Goal: Task Accomplishment & Management: Use online tool/utility

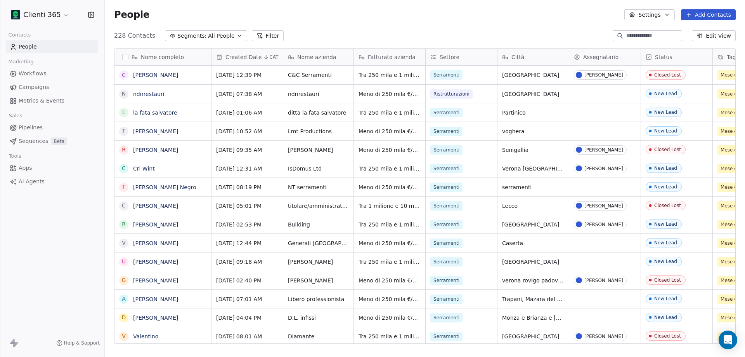
scroll to position [6, 6]
click at [46, 16] on html "Clienti 365 Contacts People Marketing Workflows Campaigns Metrics & Events Sale…" at bounding box center [372, 178] width 745 height 357
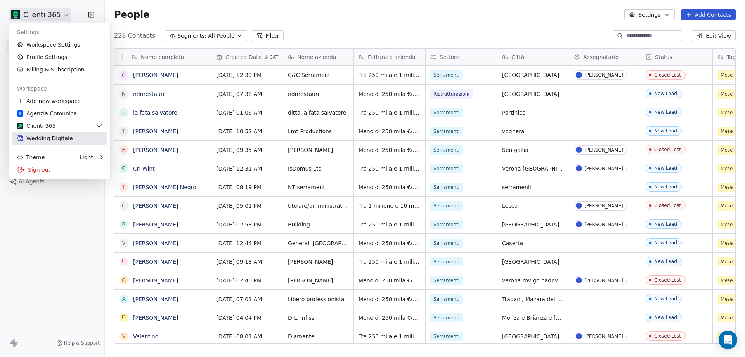
click at [53, 139] on div "Wedding Digitale" at bounding box center [45, 138] width 56 height 8
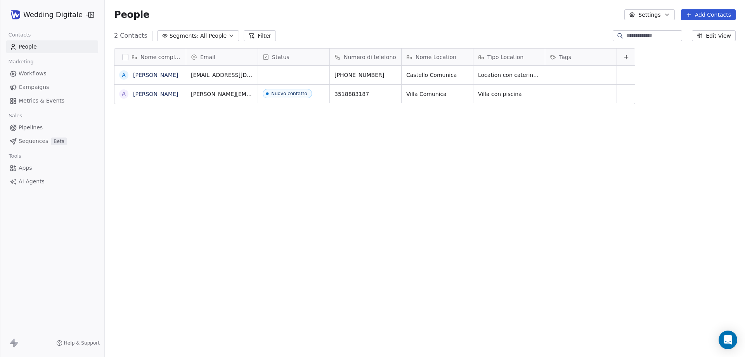
scroll to position [308, 635]
click at [286, 75] on div "grid" at bounding box center [293, 75] width 71 height 19
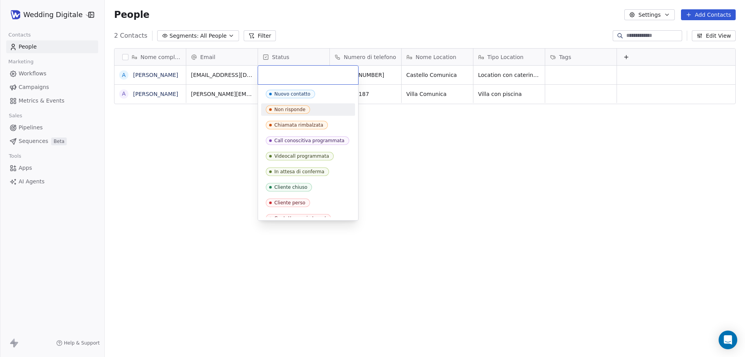
click at [197, 146] on html "Wedding Digitale Contacts People Marketing Workflows Campaigns Metrics & Events…" at bounding box center [372, 178] width 745 height 357
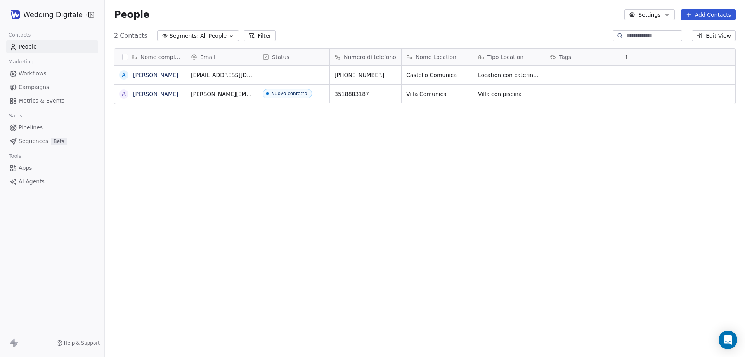
click at [63, 19] on html "Wedding Digitale Contacts People Marketing Workflows Campaigns Metrics & Events…" at bounding box center [372, 178] width 745 height 357
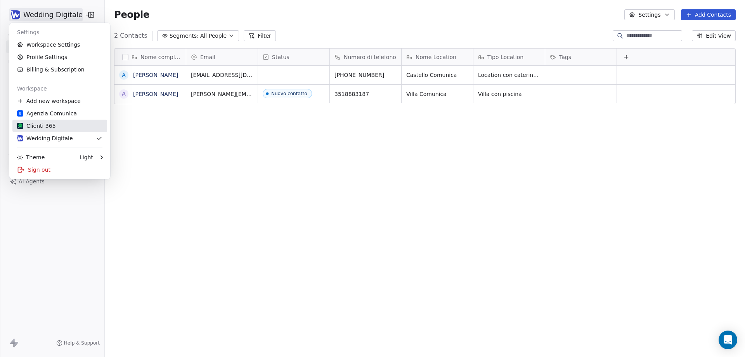
click at [42, 126] on div "Clienti 365" at bounding box center [36, 126] width 39 height 8
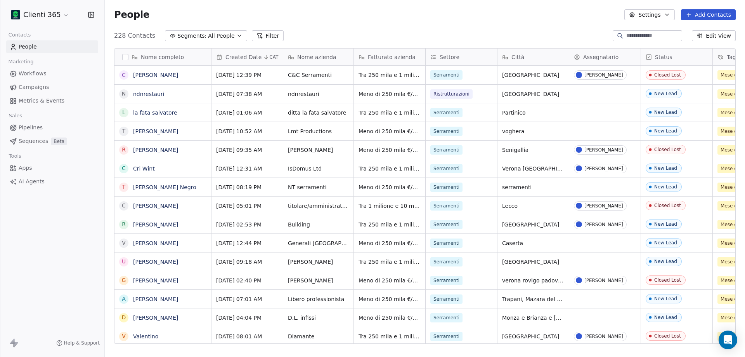
scroll to position [308, 635]
click at [36, 73] on span "Workflows" at bounding box center [33, 73] width 28 height 8
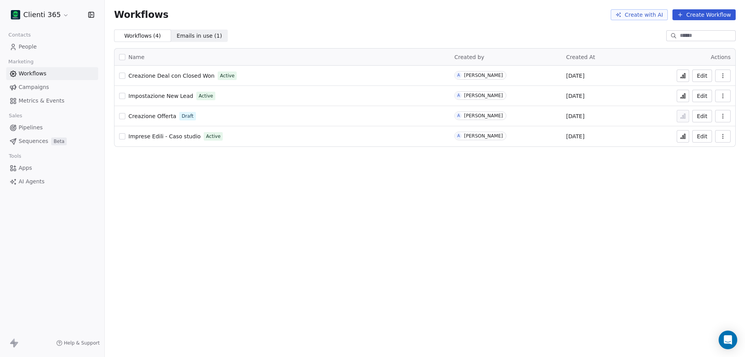
click at [164, 95] on span "Impostazione New Lead" at bounding box center [160, 96] width 65 height 6
click at [49, 16] on html "Clienti 365 Contacts People Marketing Workflows Campaigns Metrics & Events Sale…" at bounding box center [372, 178] width 745 height 357
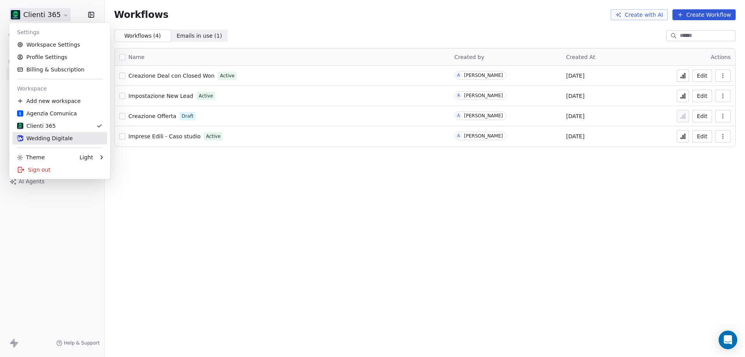
click at [49, 137] on div "Wedding Digitale" at bounding box center [45, 138] width 56 height 8
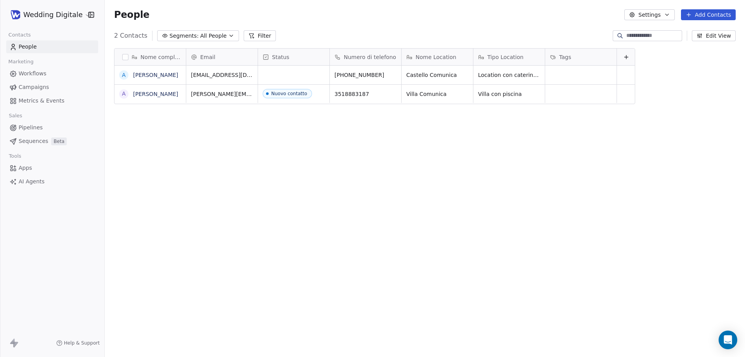
scroll to position [308, 635]
click at [37, 72] on span "Workflows" at bounding box center [33, 73] width 28 height 8
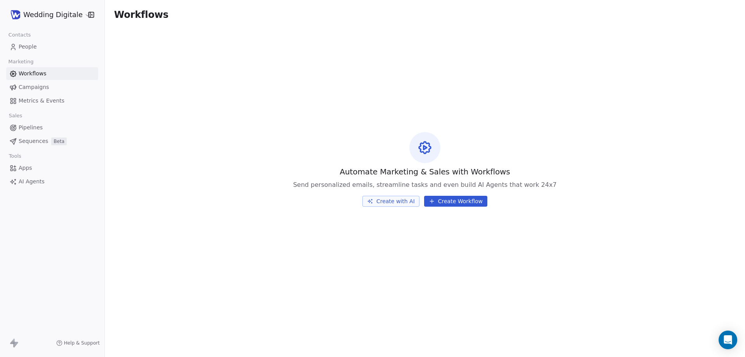
click at [391, 201] on button "Create with AI" at bounding box center [391, 201] width 57 height 11
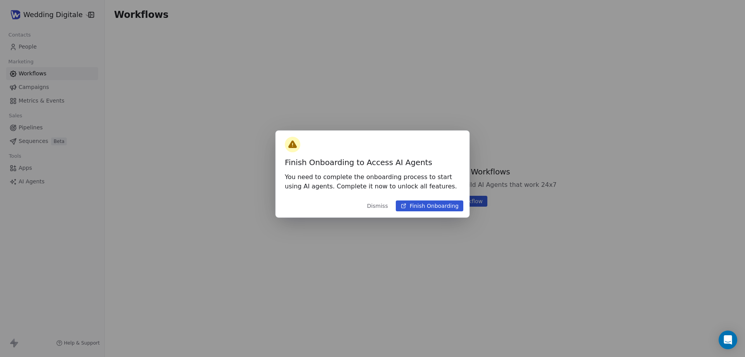
click at [383, 203] on button "Dismiss" at bounding box center [378, 206] width 30 height 14
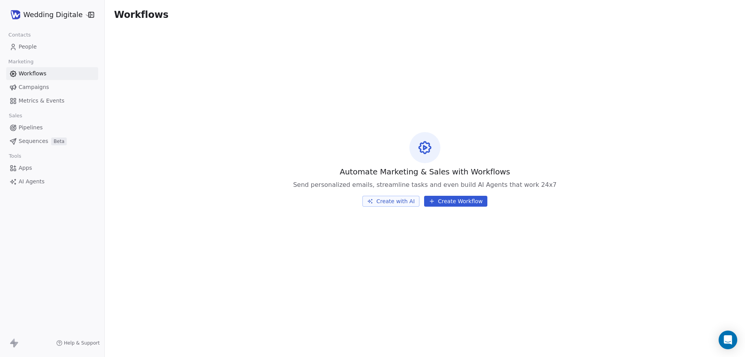
click at [398, 202] on button "Create with AI" at bounding box center [391, 201] width 57 height 11
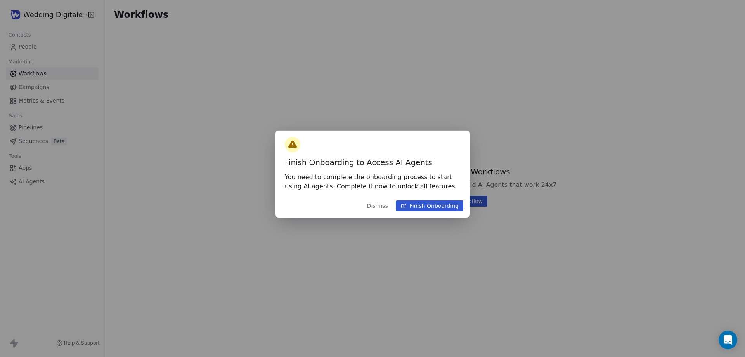
click at [384, 204] on button "Dismiss" at bounding box center [378, 206] width 30 height 14
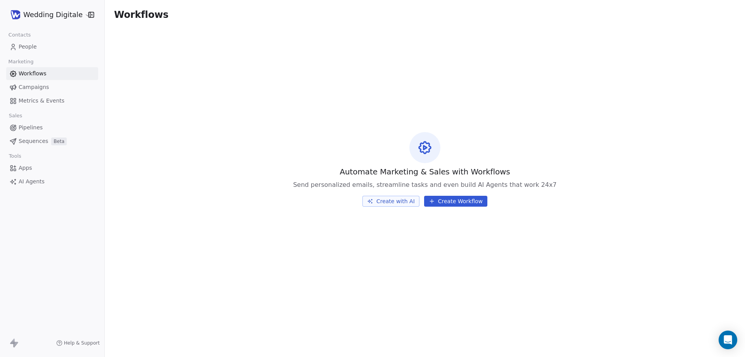
click at [442, 204] on button "Create Workflow" at bounding box center [455, 201] width 63 height 11
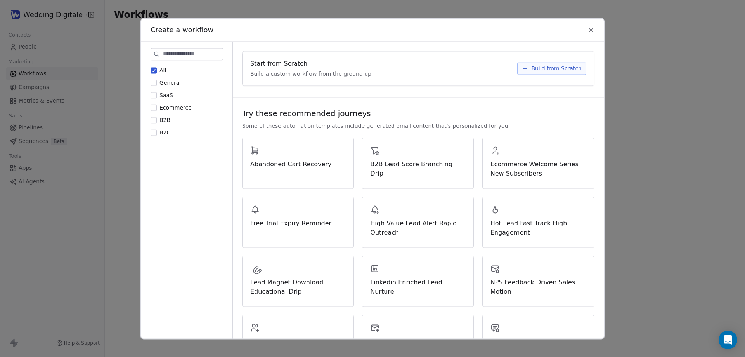
click at [534, 68] on span "Build from Scratch" at bounding box center [556, 68] width 50 height 8
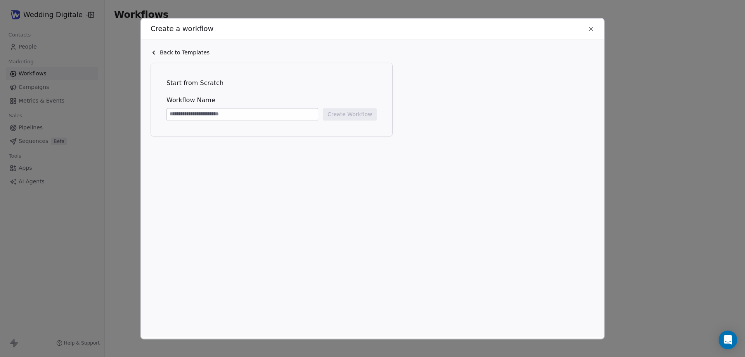
click at [245, 118] on input at bounding box center [242, 114] width 151 height 12
type input "**********"
click at [365, 116] on button "Create Workflow" at bounding box center [350, 114] width 54 height 12
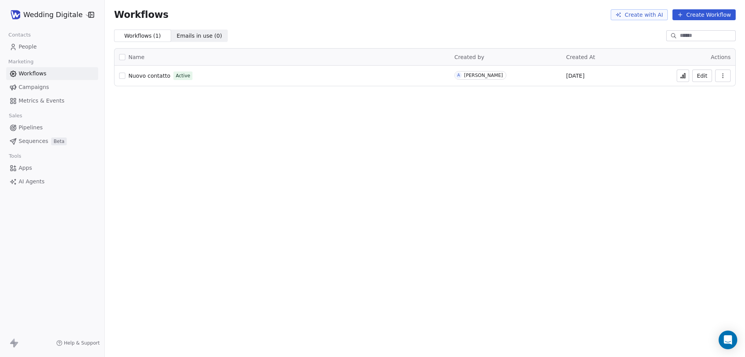
click at [27, 45] on span "People" at bounding box center [28, 47] width 18 height 8
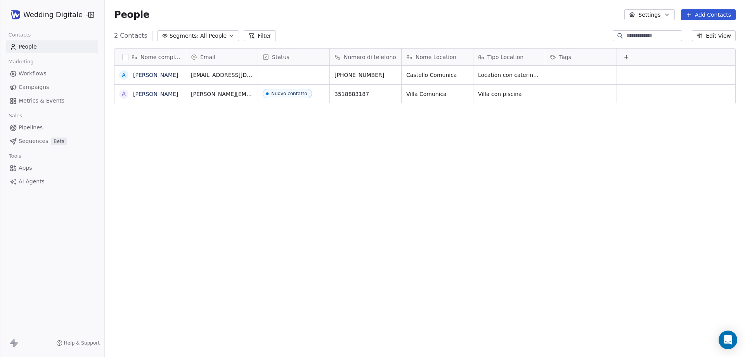
scroll to position [308, 635]
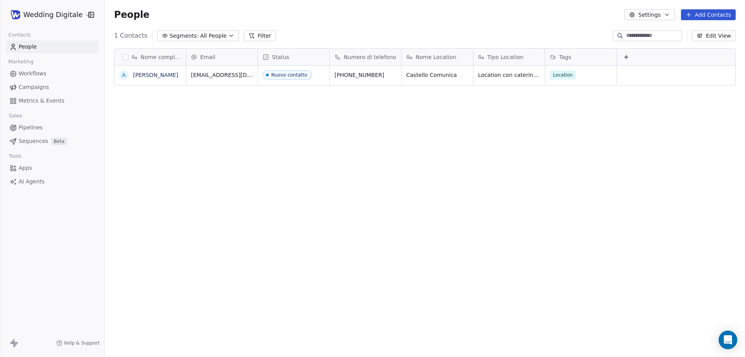
click at [34, 127] on span "Pipelines" at bounding box center [31, 127] width 24 height 8
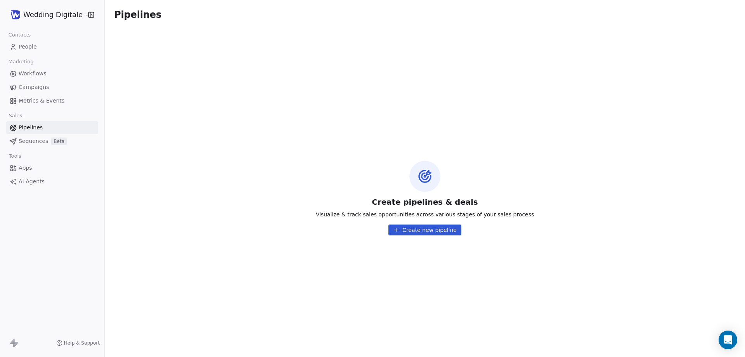
click at [28, 46] on span "People" at bounding box center [28, 47] width 18 height 8
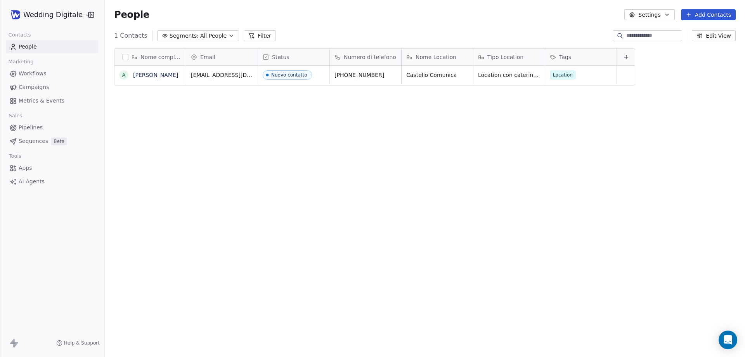
scroll to position [308, 635]
